Goal: Task Accomplishment & Management: Use online tool/utility

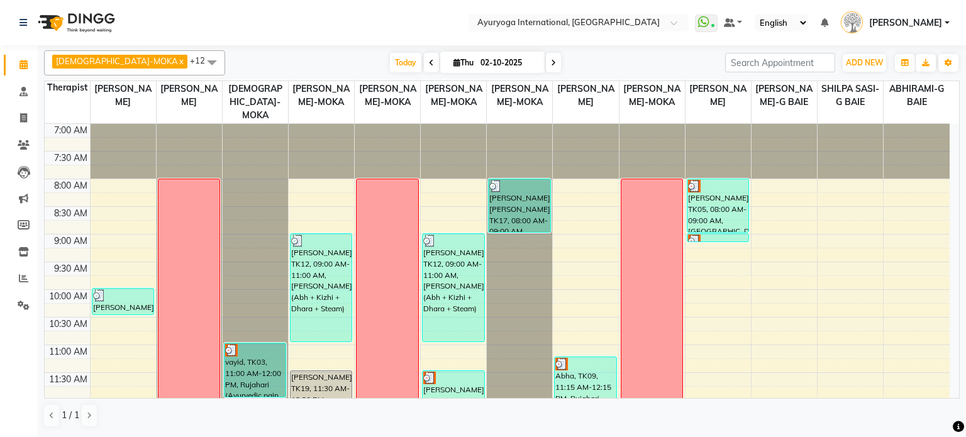
click at [684, 52] on div "VISHNU-MOKA x [PERSON_NAME]-MOKA x [PERSON_NAME]-G BAIE x [PERSON_NAME]-MOKA x …" at bounding box center [502, 62] width 916 height 25
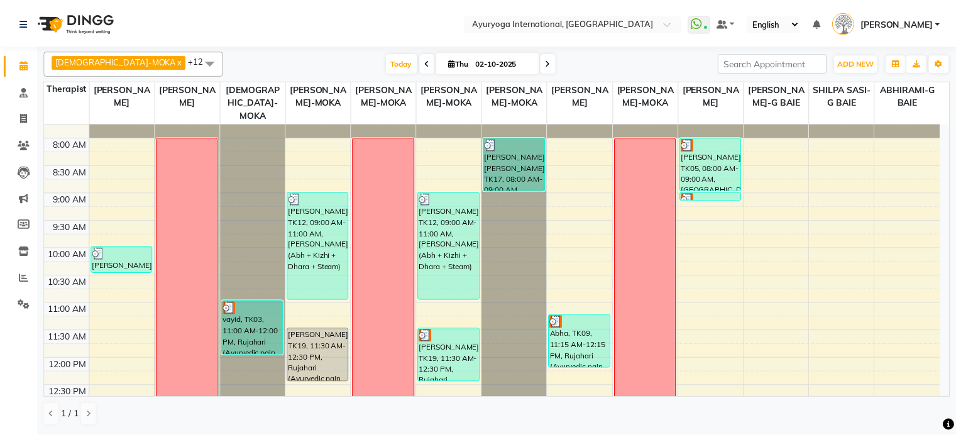
scroll to position [189, 0]
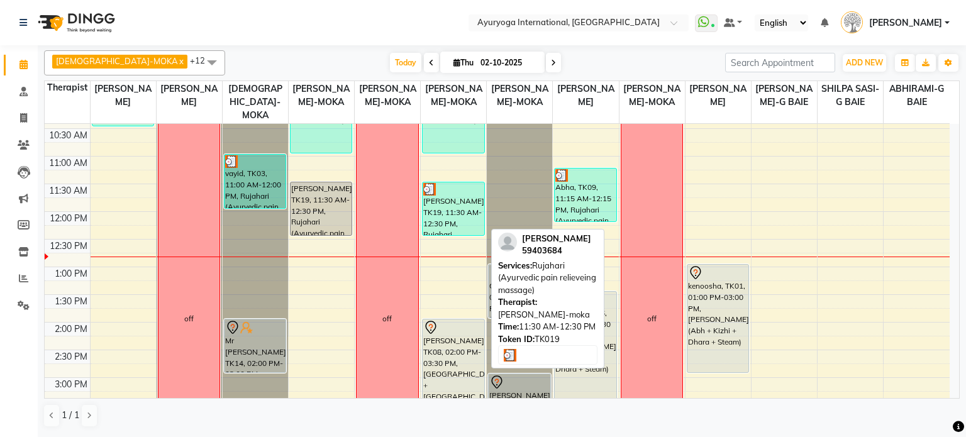
click at [443, 202] on div "[PERSON_NAME], TK19, 11:30 AM-12:30 PM, Rujahari (Ayurvedic pain relieveing mas…" at bounding box center [454, 208] width 62 height 53
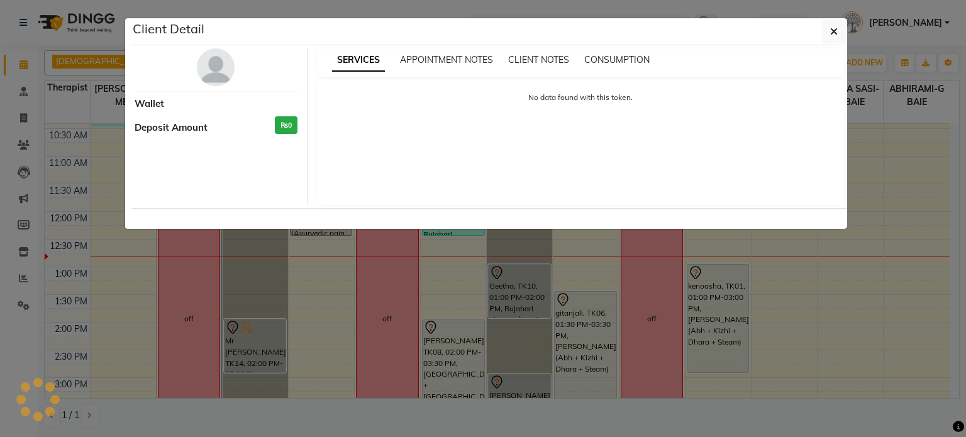
select select "3"
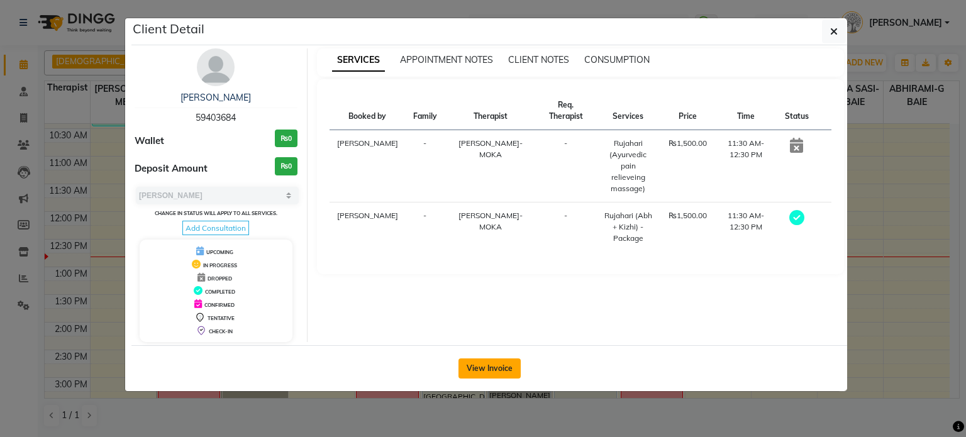
click at [482, 359] on button "View Invoice" at bounding box center [489, 368] width 62 height 20
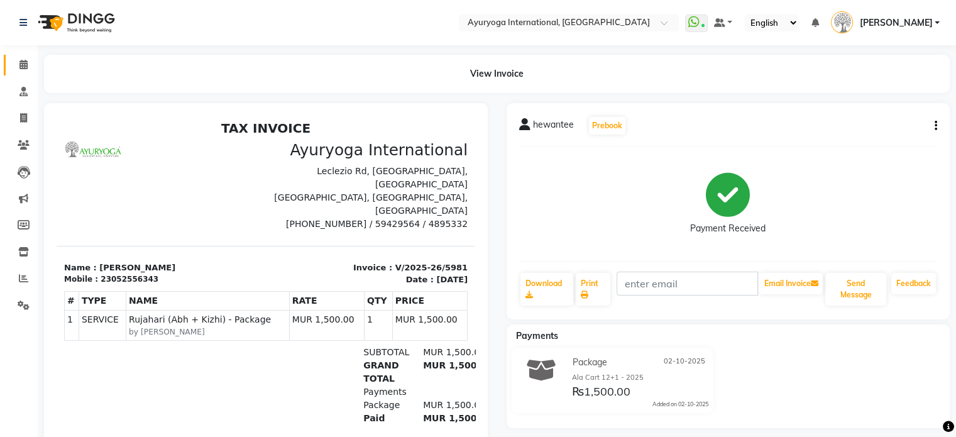
click at [31, 72] on span at bounding box center [24, 65] width 22 height 14
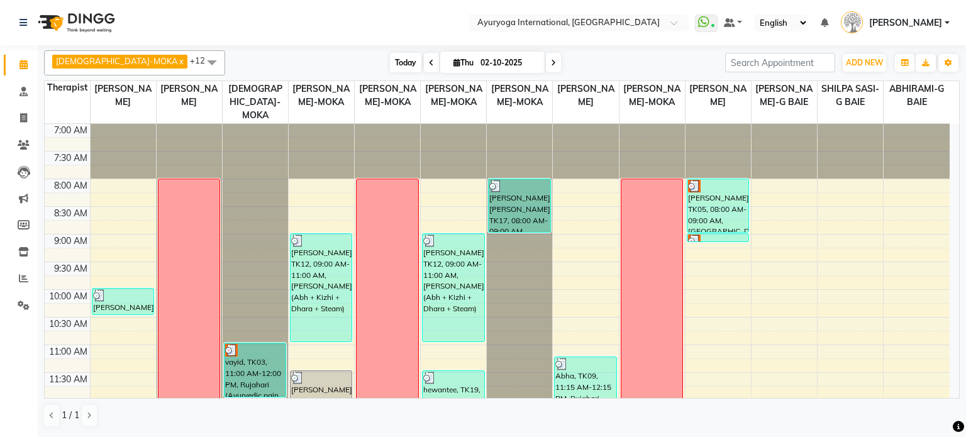
click at [390, 62] on span "Today" at bounding box center [405, 62] width 31 height 19
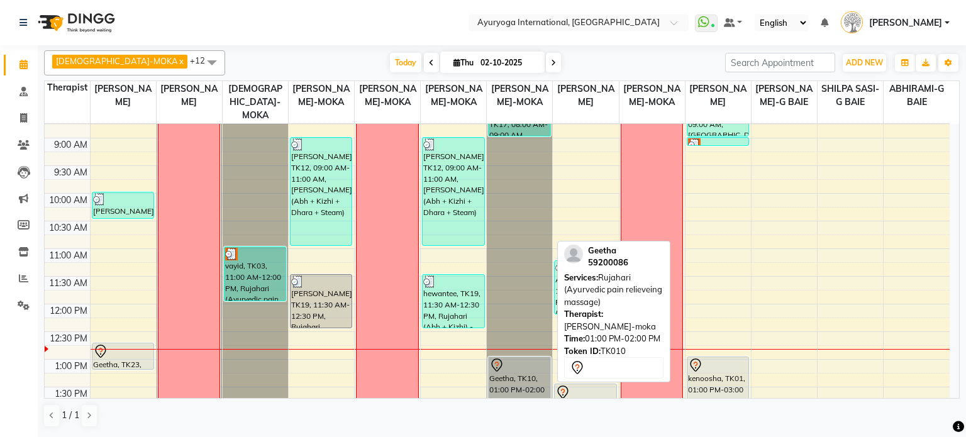
scroll to position [86, 0]
